Goal: Task Accomplishment & Management: Manage account settings

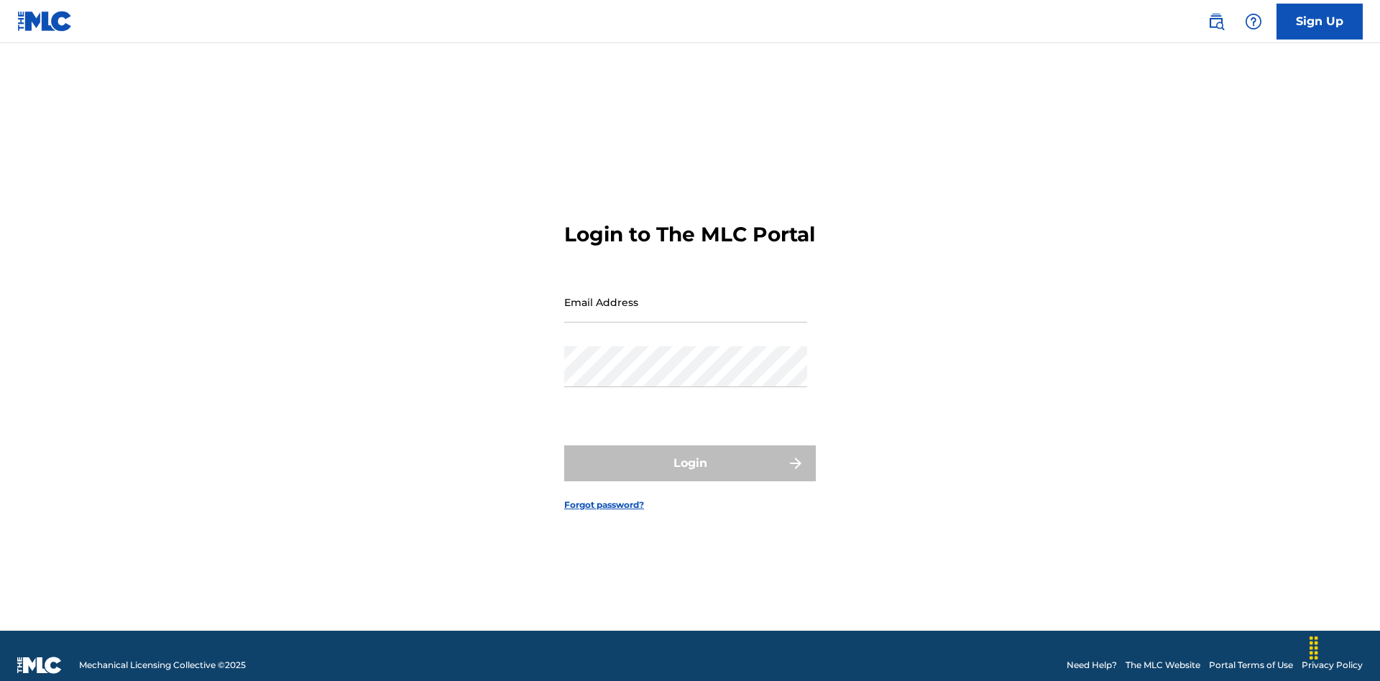
scroll to position [19, 0]
click at [686, 295] on input "Email Address" at bounding box center [685, 302] width 243 height 41
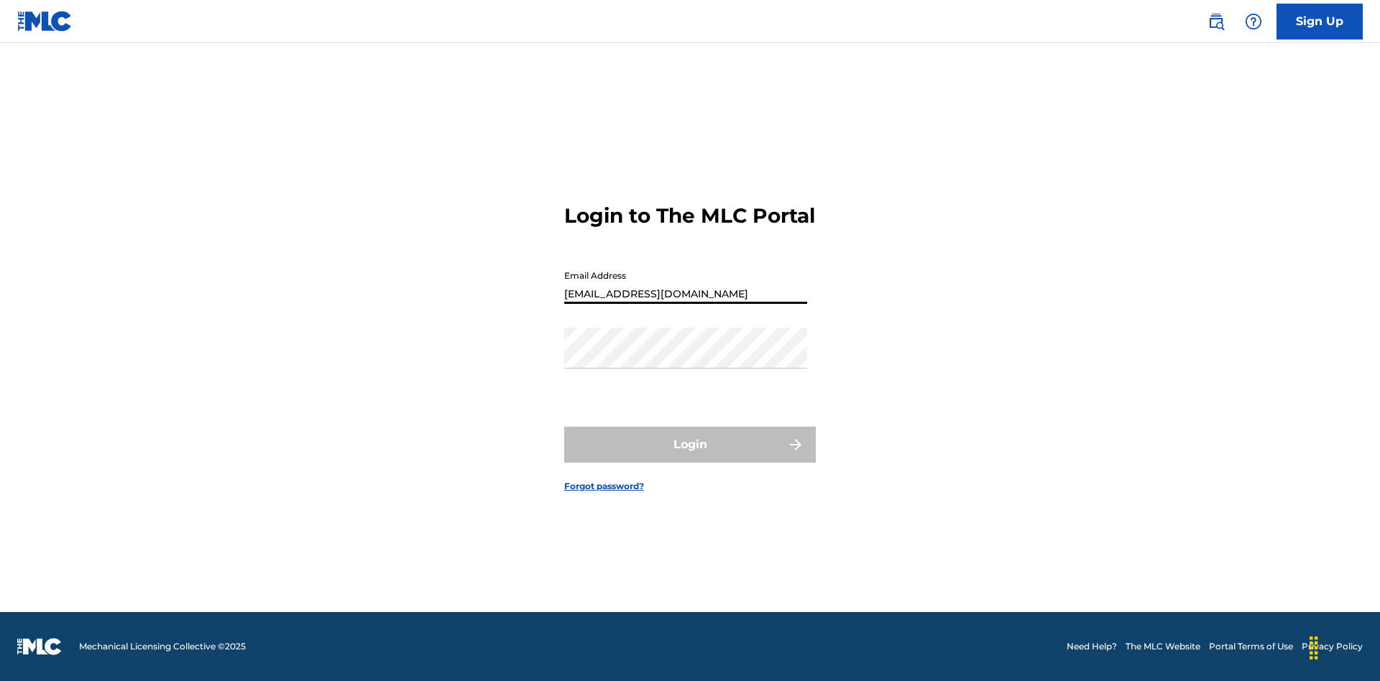
type input "[EMAIL_ADDRESS][DOMAIN_NAME]"
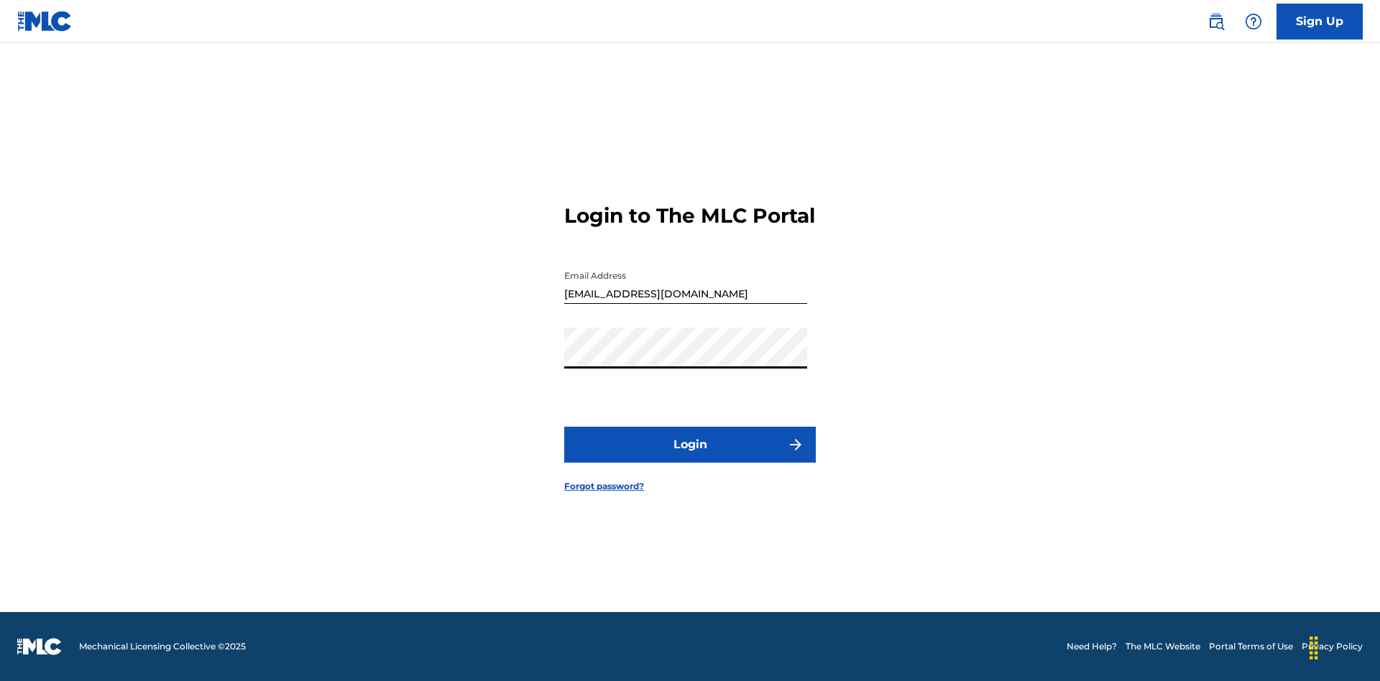
click at [690, 457] on button "Login" at bounding box center [690, 445] width 252 height 36
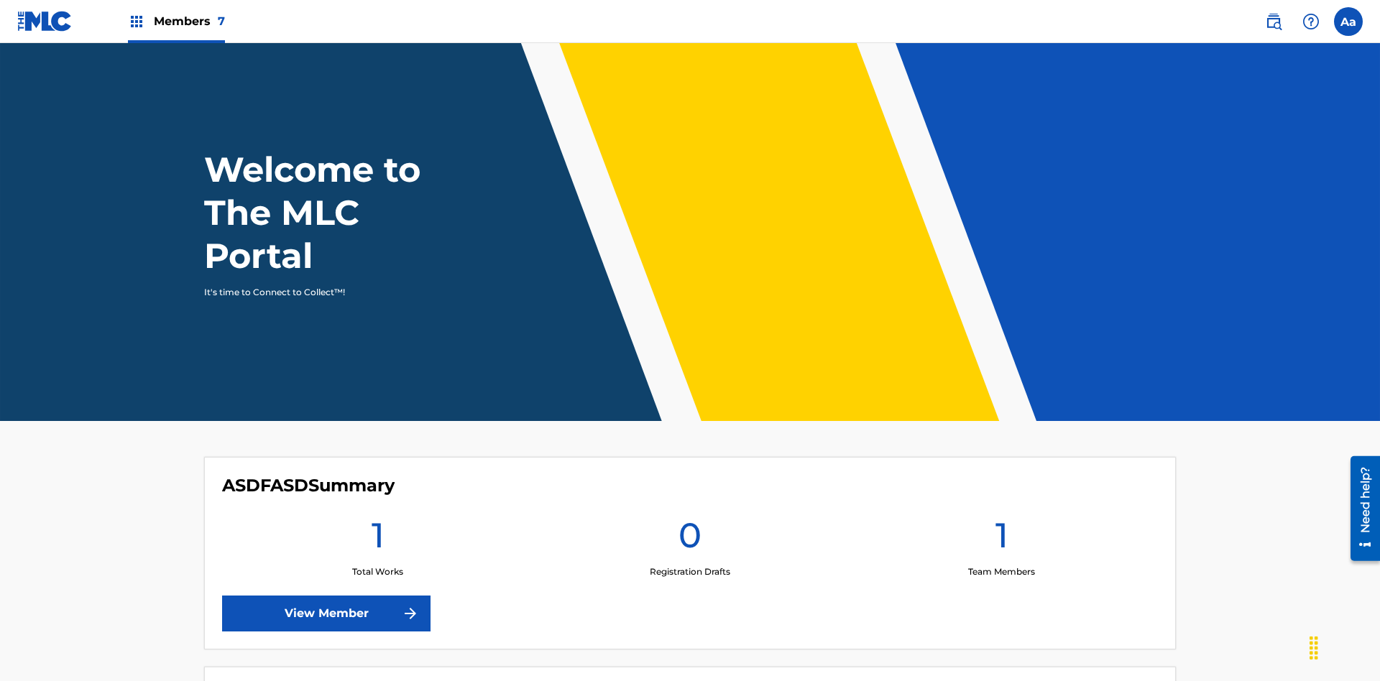
click at [1348, 21] on label at bounding box center [1348, 21] width 29 height 29
click at [1348, 22] on input "Aa Adqq8F8T9Q ayIvQSuuLi [EMAIL_ADDRESS][DOMAIN_NAME] Profile Log out" at bounding box center [1348, 22] width 0 height 0
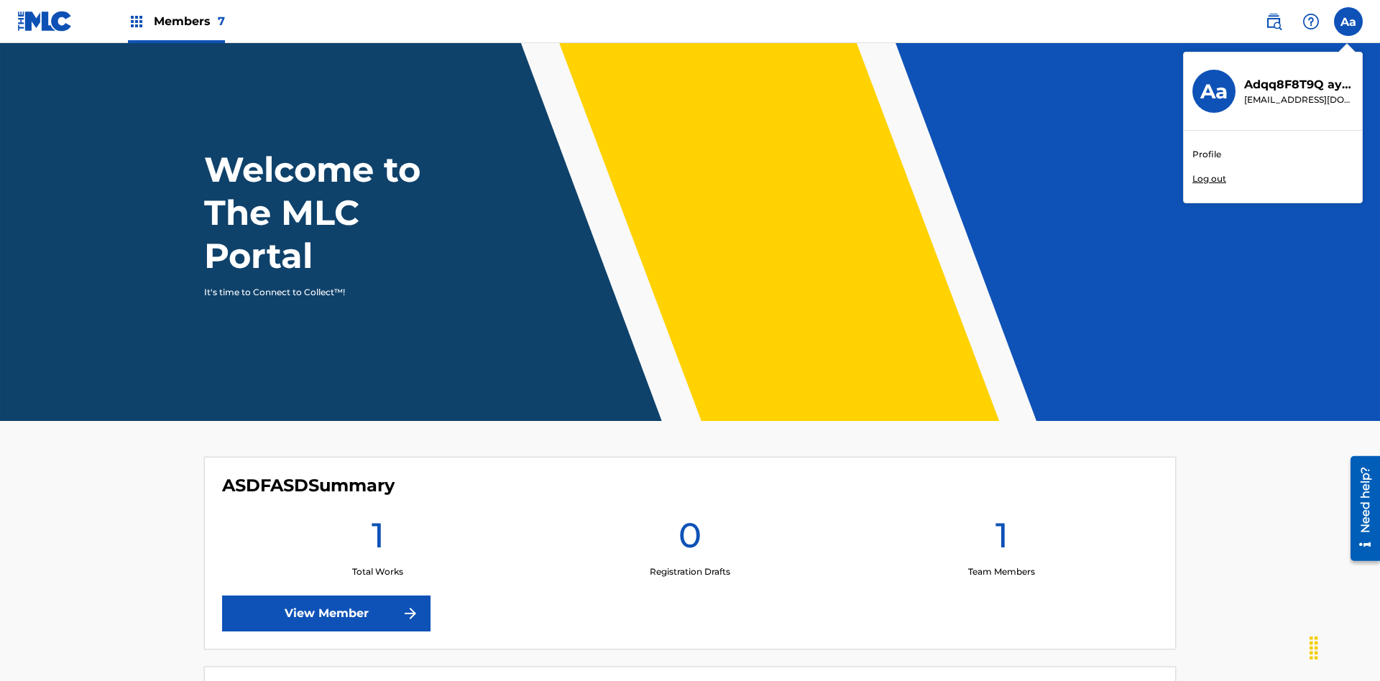
click at [1206, 155] on link "Profile" at bounding box center [1206, 154] width 29 height 13
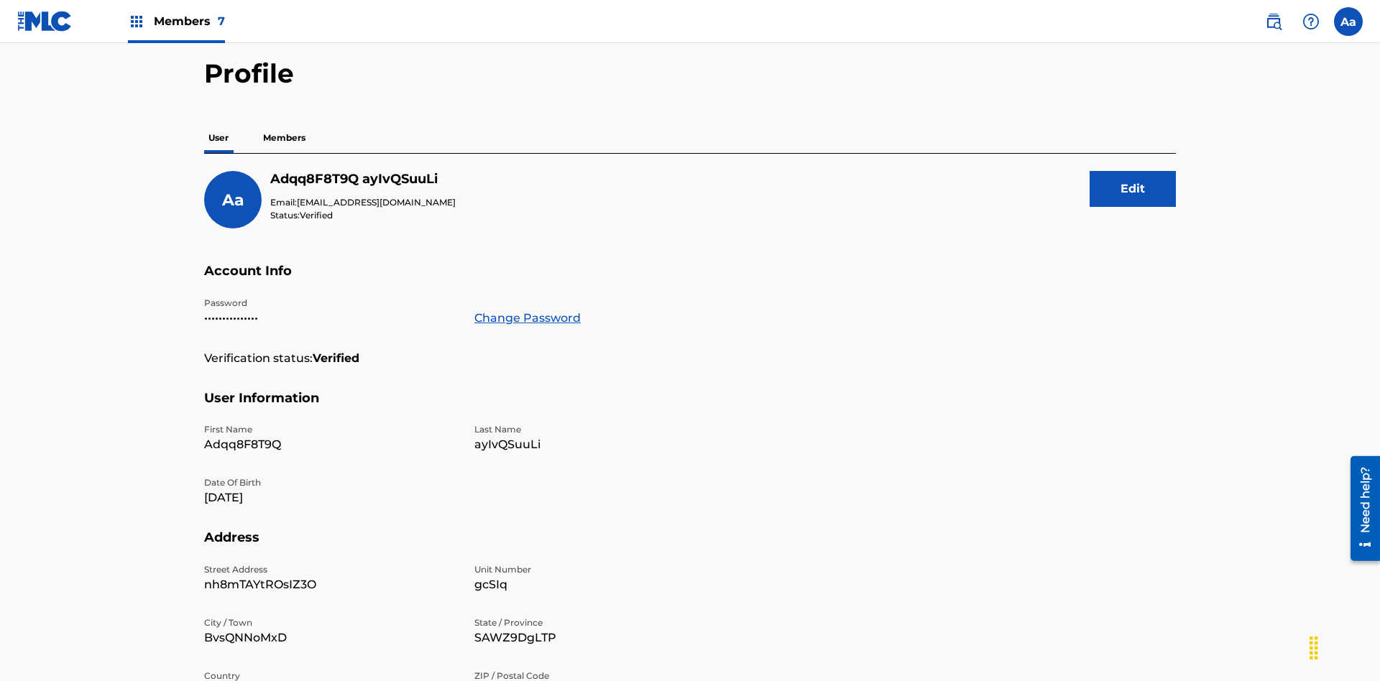
click at [1133, 171] on button "Edit" at bounding box center [1132, 189] width 86 height 36
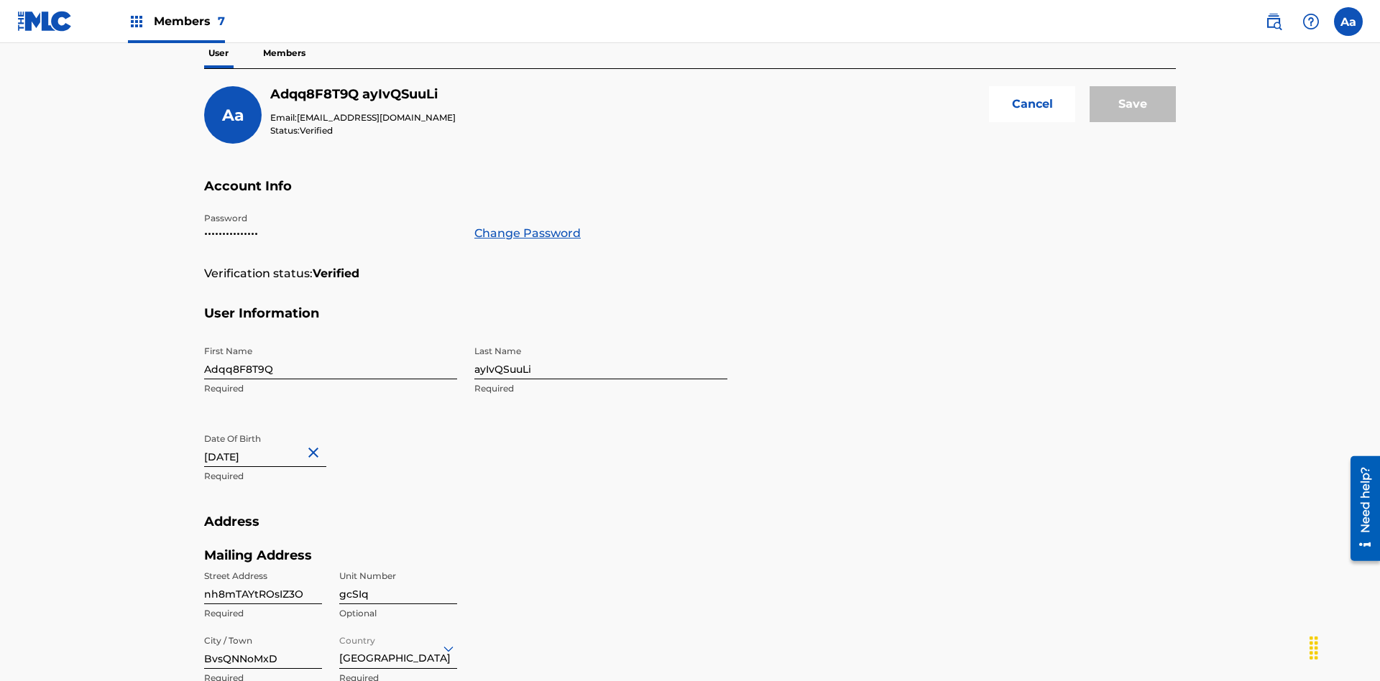
click at [331, 338] on input "Adqq8F8T9Q" at bounding box center [330, 358] width 253 height 41
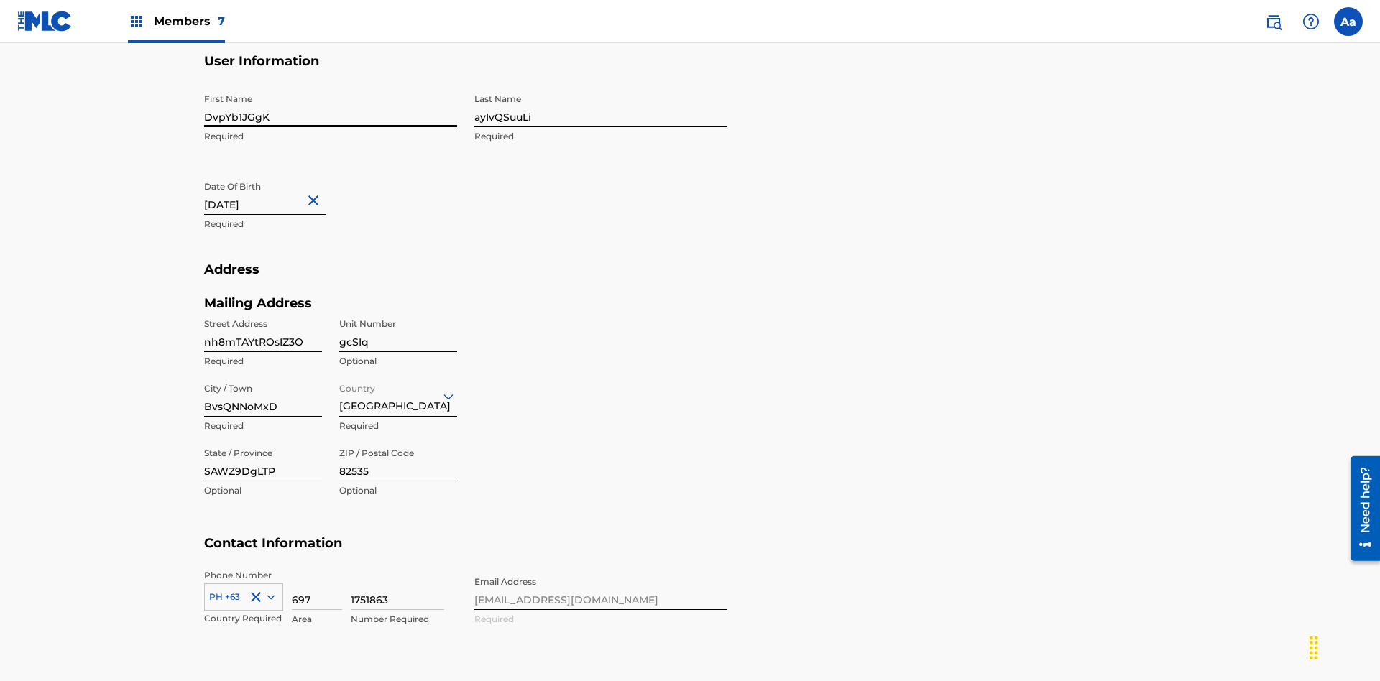
type input "DvpYb1JGgK"
click at [601, 106] on input "ayIvQSuuLi" at bounding box center [600, 106] width 253 height 41
type input "wOhThZdvCb"
click at [277, 174] on input "[DATE]" at bounding box center [265, 194] width 122 height 41
select select "4"
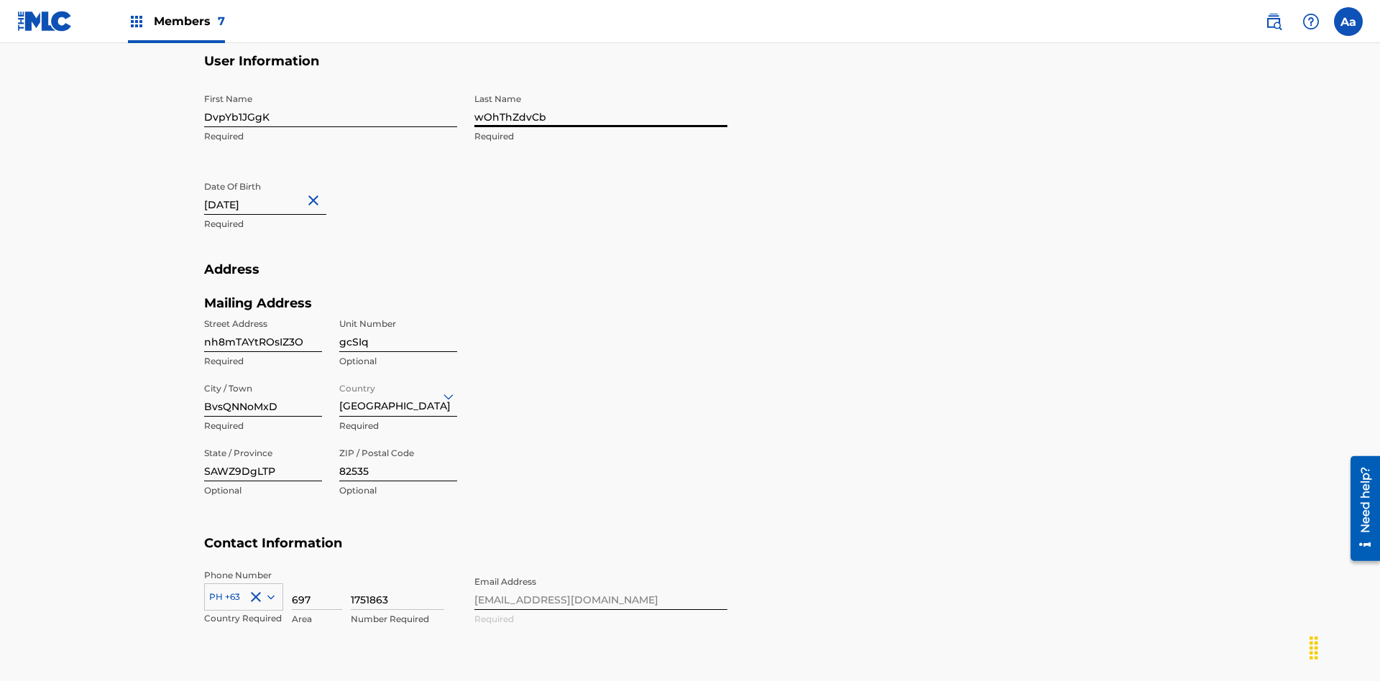
select select "2024"
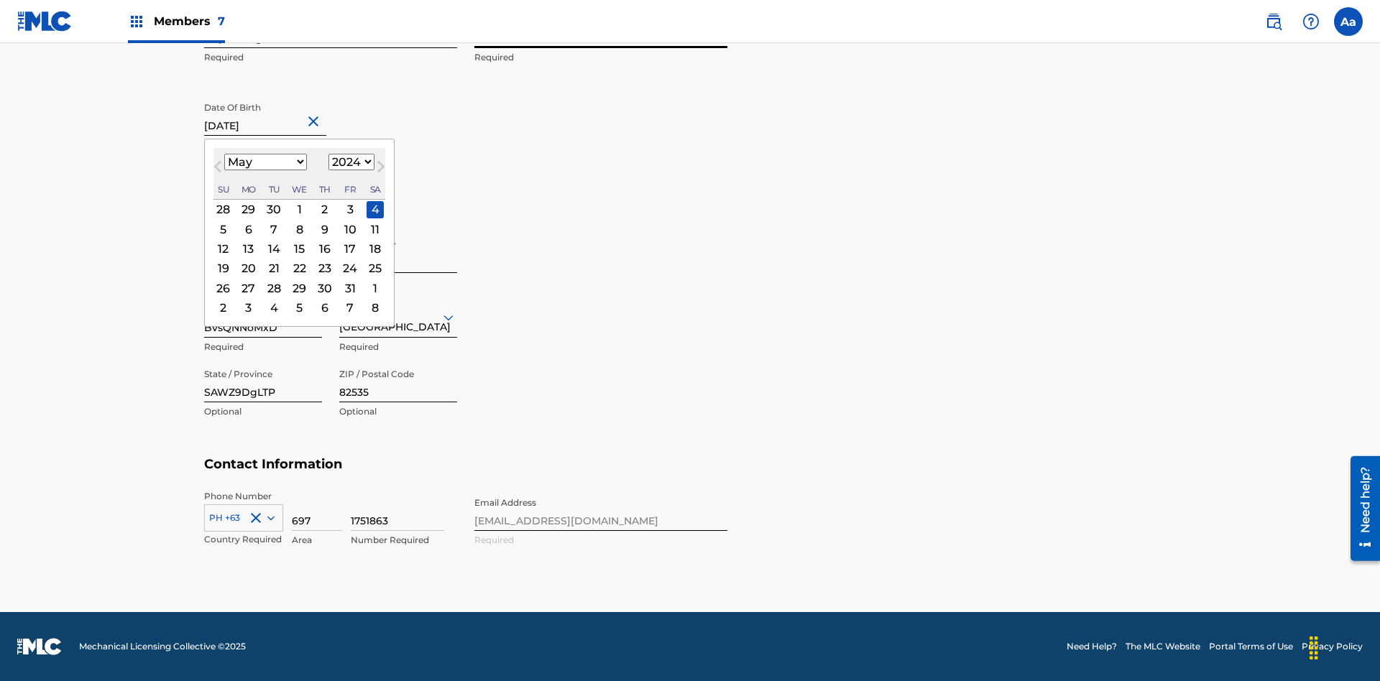
click at [264, 162] on select "January February March April May June July August September October November De…" at bounding box center [265, 162] width 83 height 17
select select "0"
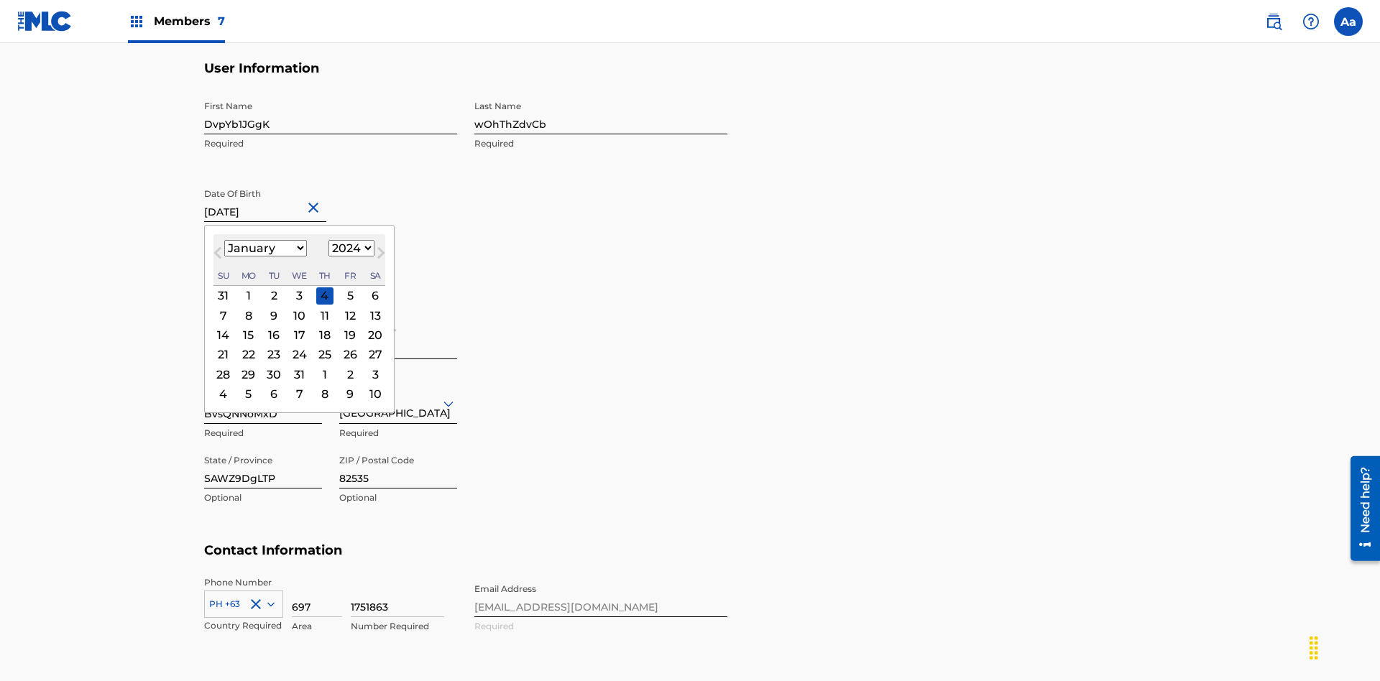
click at [349, 249] on select "1900 1901 1902 1903 1904 1905 1906 1907 1908 1909 1910 1911 1912 1913 1914 1915…" at bounding box center [351, 248] width 46 height 17
select select "2024"
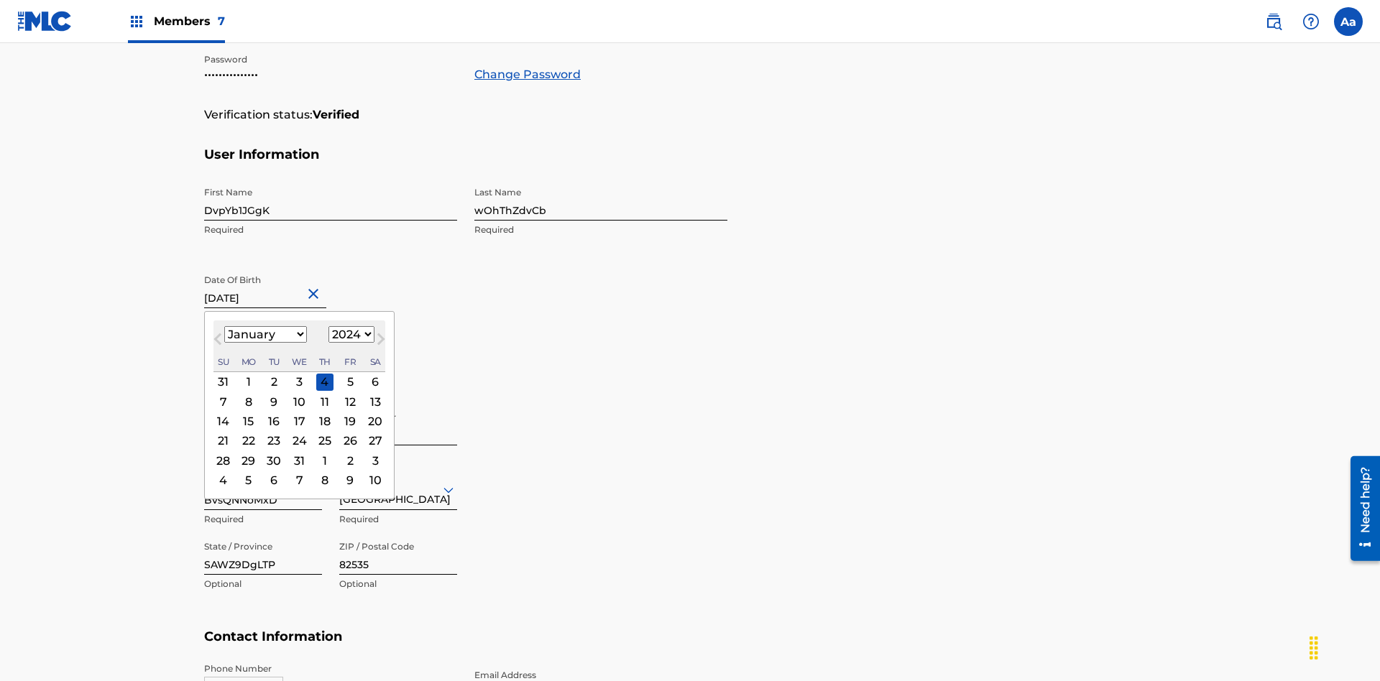
click at [349, 335] on select "1900 1901 1902 1903 1904 1905 1906 1907 1908 1909 1910 1911 1912 1913 1914 1915…" at bounding box center [351, 334] width 46 height 17
click at [373, 413] on div "20" at bounding box center [375, 421] width 17 height 17
type input "[DATE]"
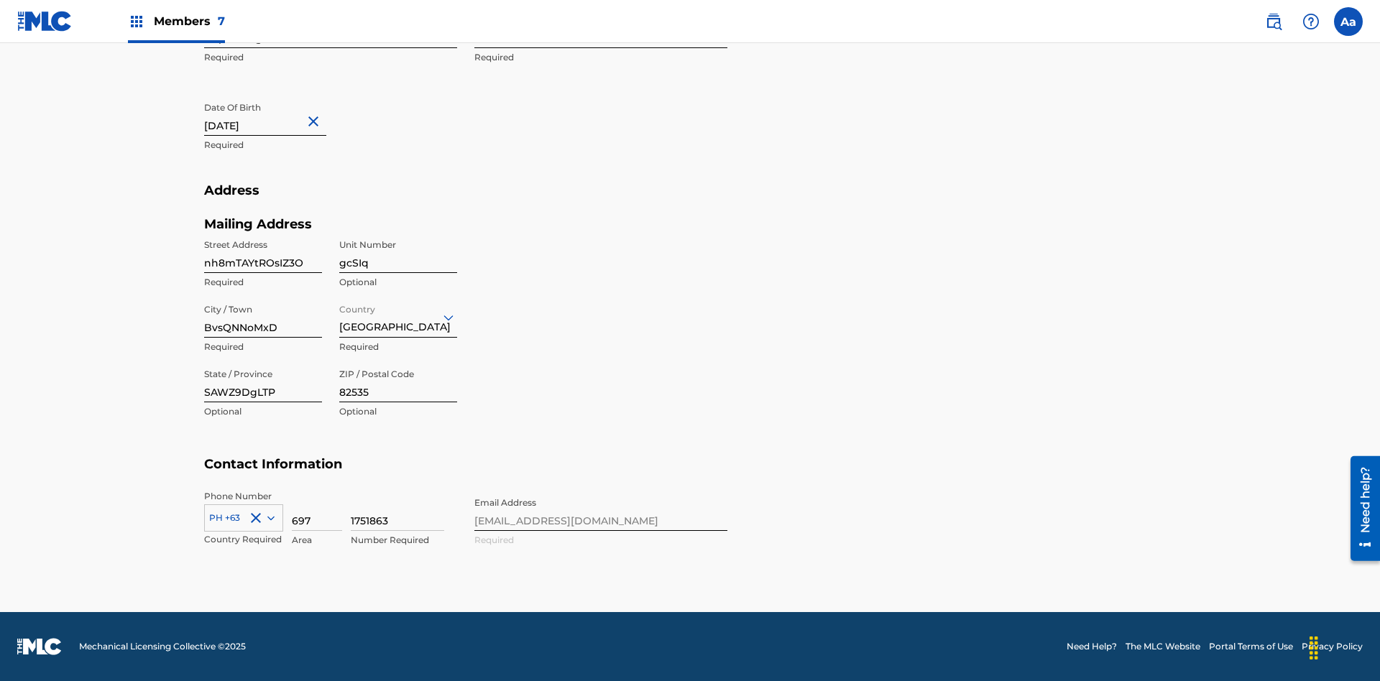
click at [263, 252] on input "nh8mTAYtROsIZ3O" at bounding box center [263, 252] width 118 height 41
type input "iLS8plTKGUHdI5Q"
click at [398, 252] on input "gcSIq" at bounding box center [398, 252] width 118 height 41
type input "A1qCO"
click at [263, 317] on input "BvsQNNoMxD" at bounding box center [263, 317] width 118 height 41
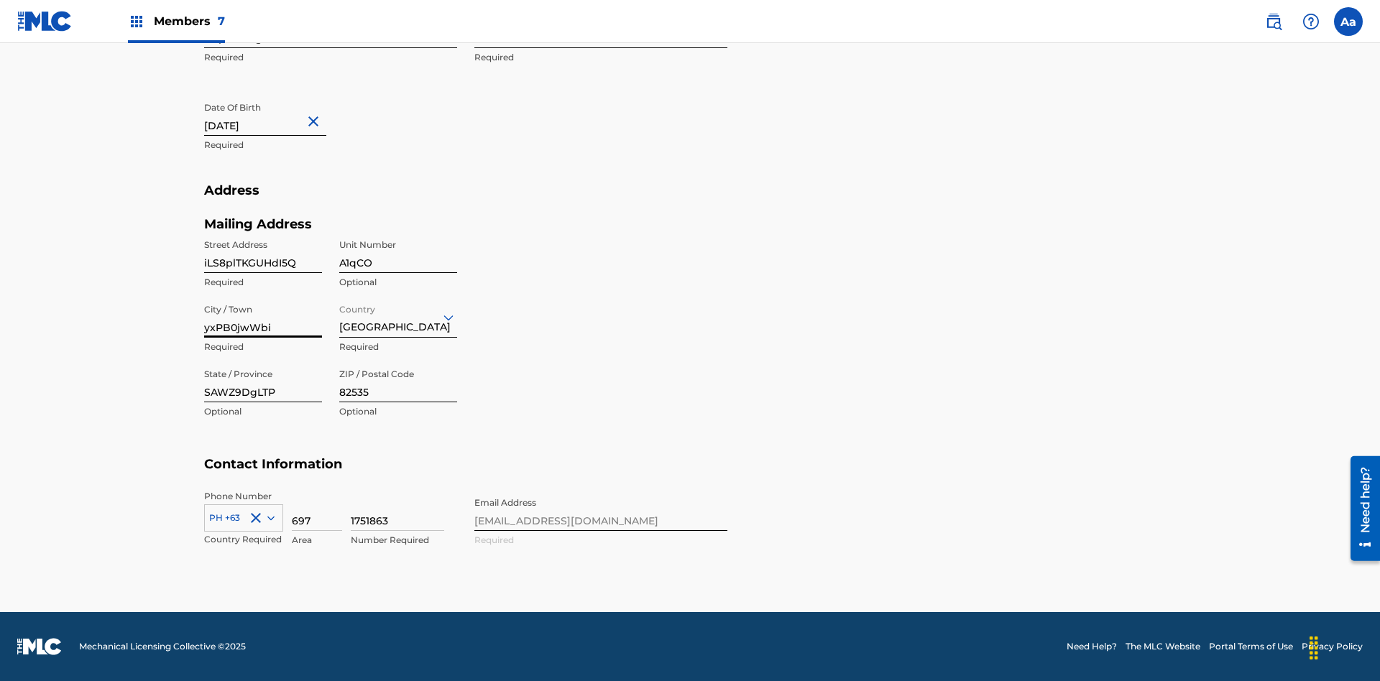
type input "yxPB0jwWbi"
click at [340, 317] on input "Country" at bounding box center [340, 317] width 3 height 15
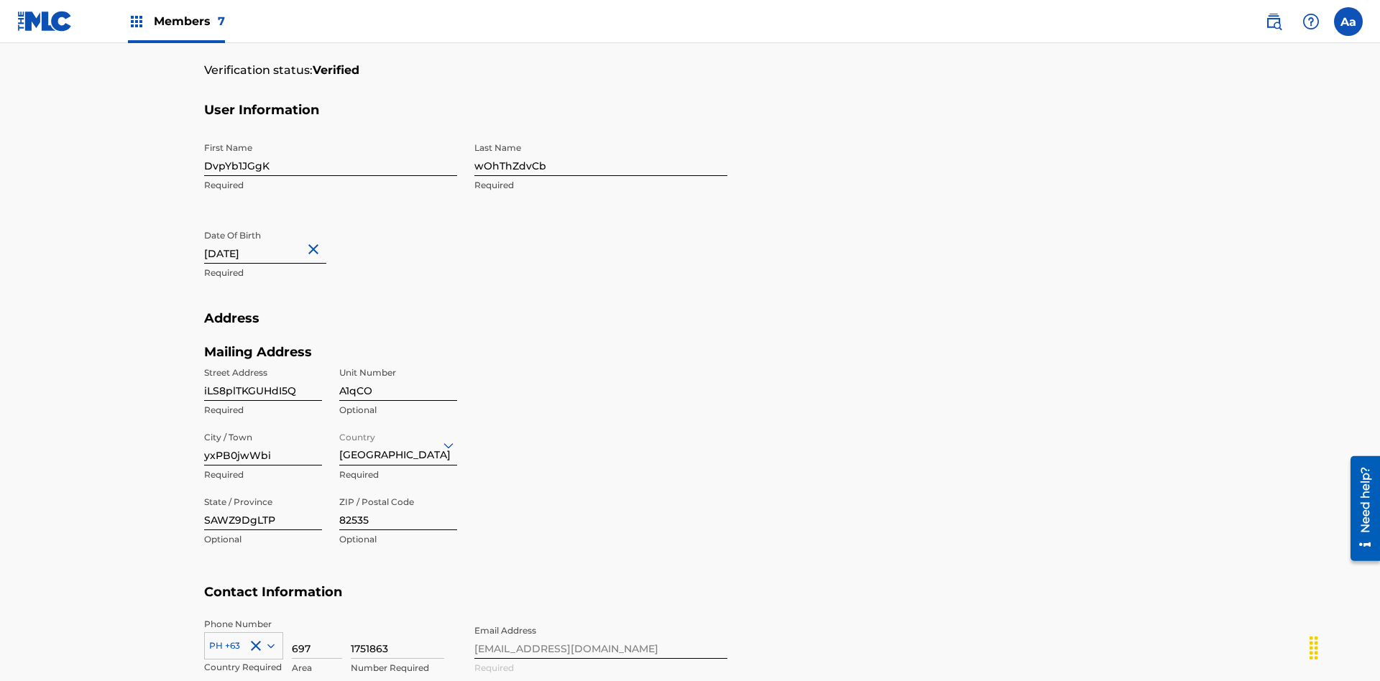
click at [263, 489] on input "SAWZ9DgLTP" at bounding box center [263, 509] width 118 height 41
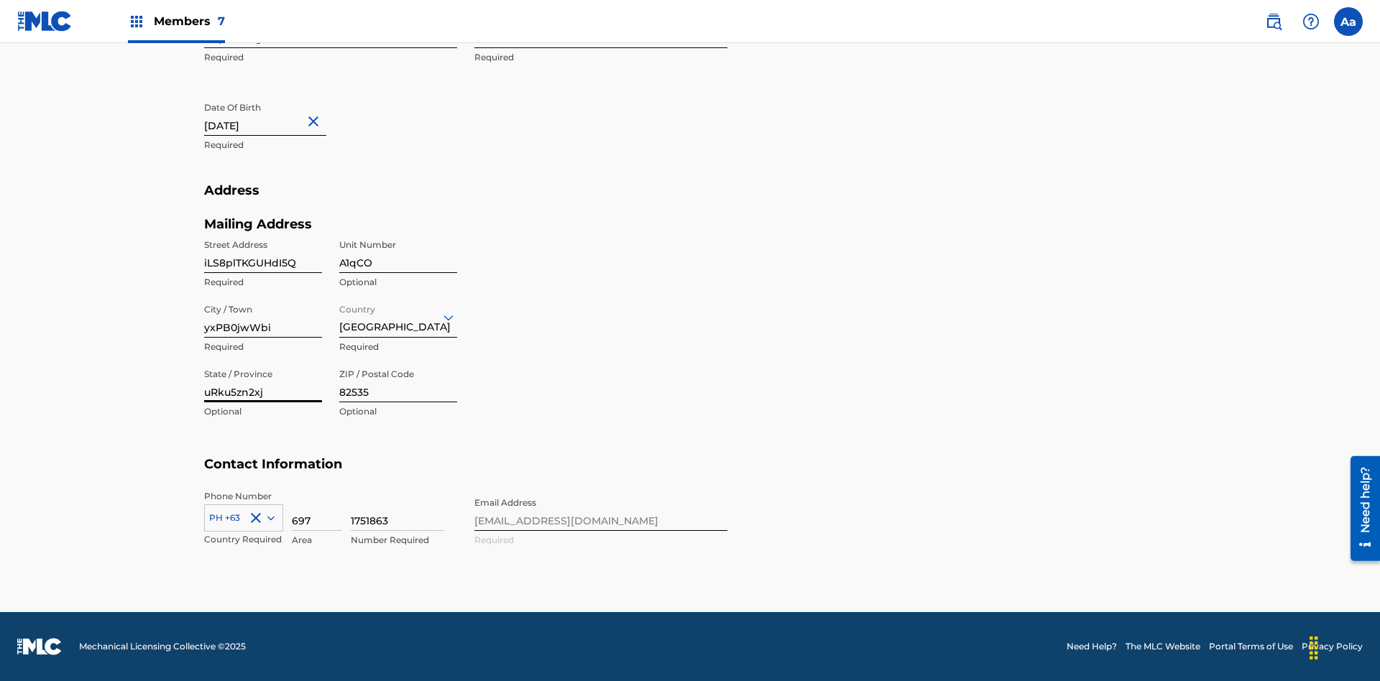
type input "uRku5zn2xj"
click at [398, 382] on input "82535" at bounding box center [398, 381] width 118 height 41
type input "88797"
click at [268, 517] on icon at bounding box center [270, 518] width 7 height 4
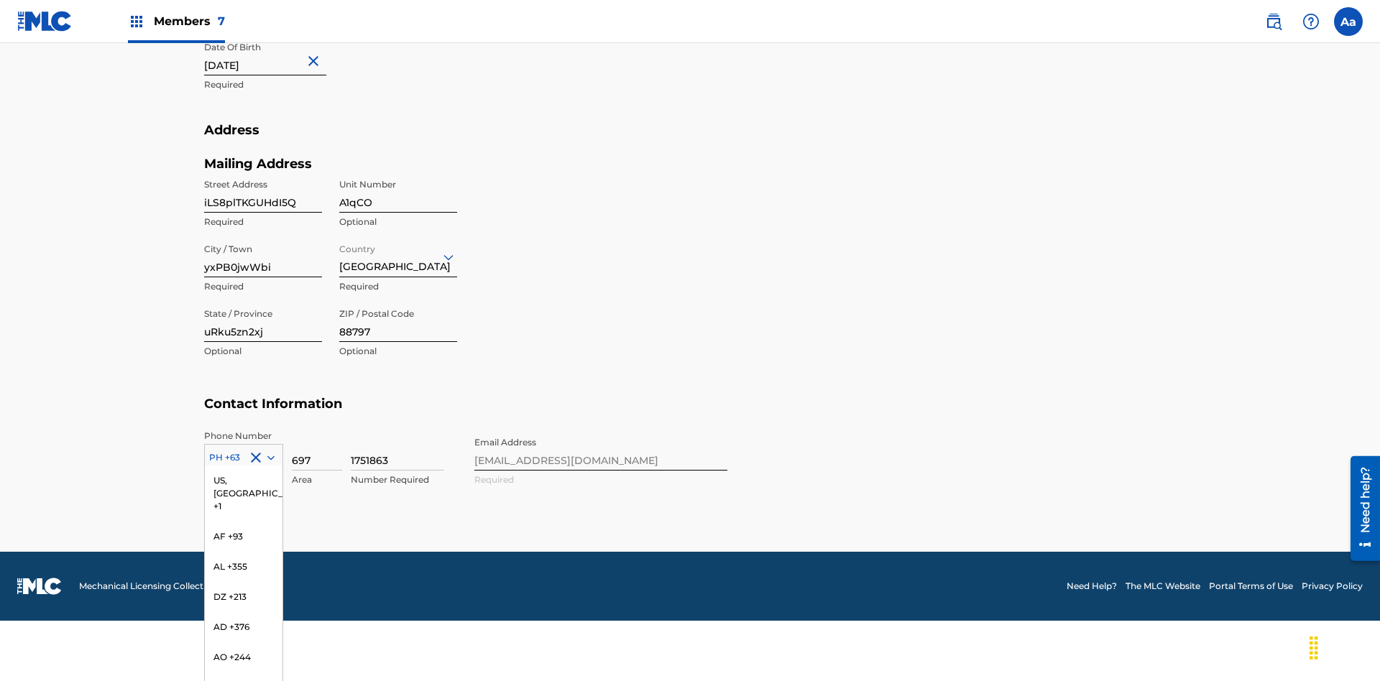
scroll to position [4503, 0]
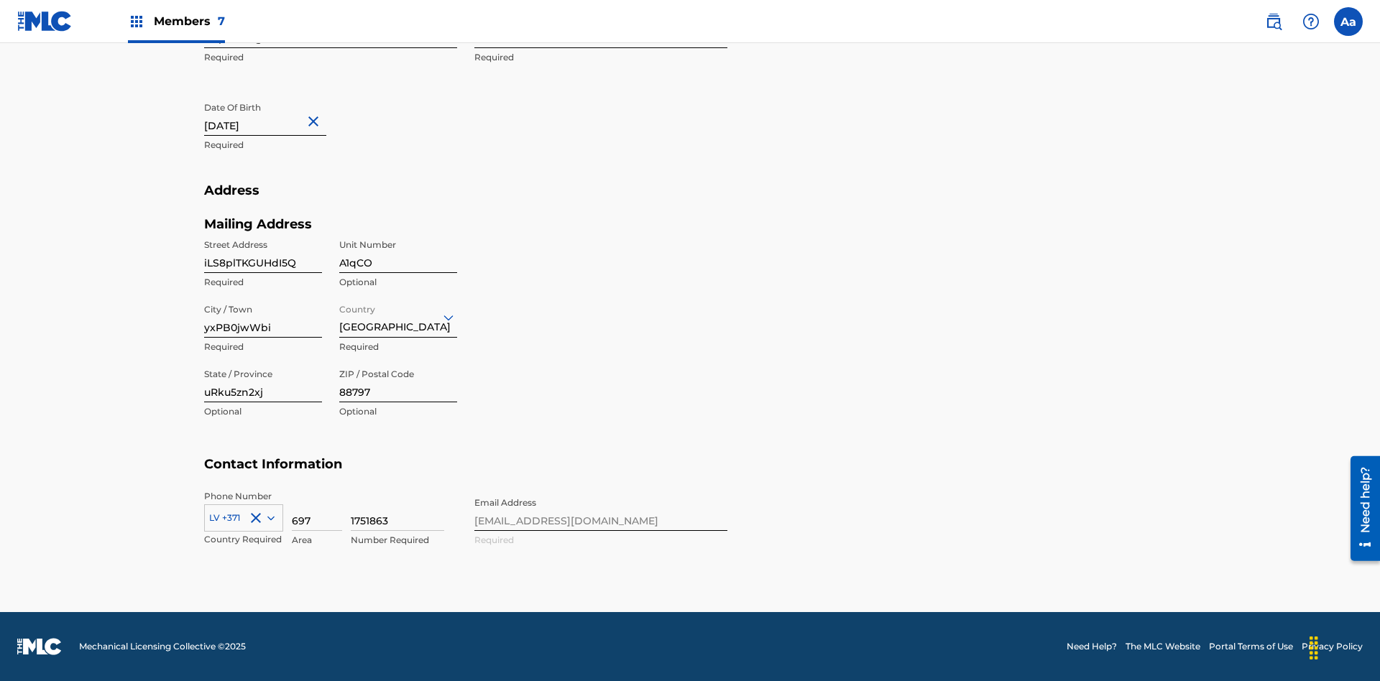
scroll to position [471, 0]
click at [317, 510] on input "697" at bounding box center [317, 510] width 50 height 41
type input "888"
